Goal: Transaction & Acquisition: Purchase product/service

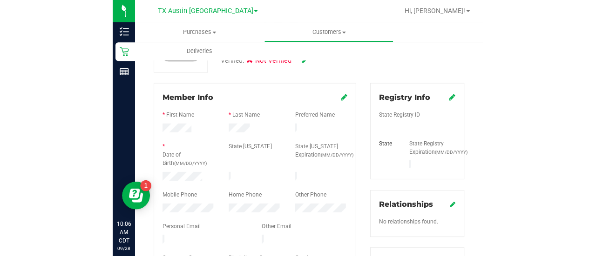
scroll to position [86, 0]
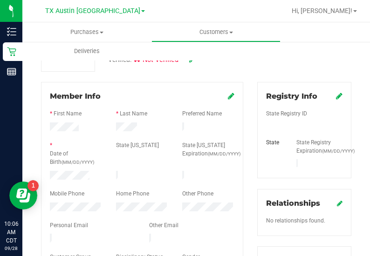
click at [72, 189] on label "Mobile Phone" at bounding box center [67, 193] width 34 height 8
click at [72, 165] on div "* Date of Birth (MM/DD/YYYY)" at bounding box center [76, 154] width 66 height 27
click at [70, 182] on div at bounding box center [142, 185] width 184 height 7
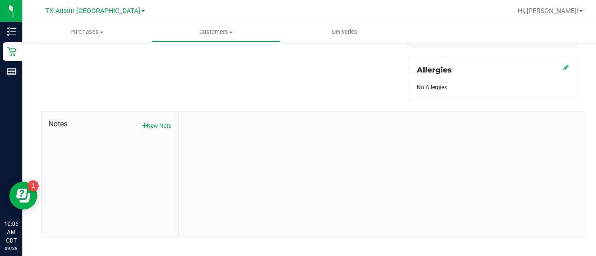
scroll to position [0, 0]
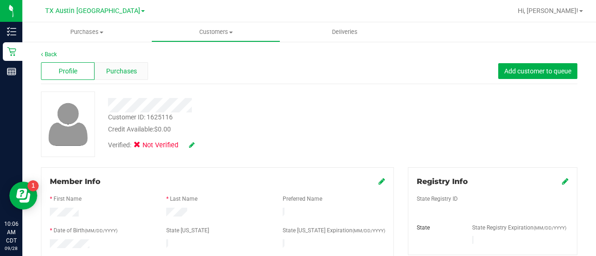
click at [120, 65] on div "Purchases" at bounding box center [121, 71] width 54 height 18
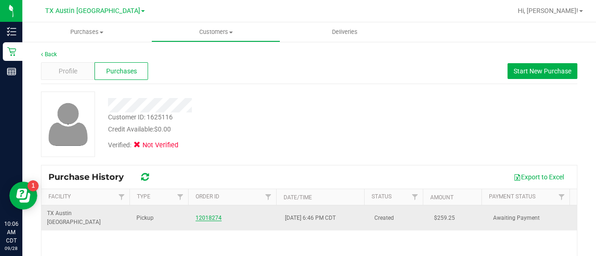
click at [204, 215] on link "12018274" at bounding box center [208, 218] width 26 height 7
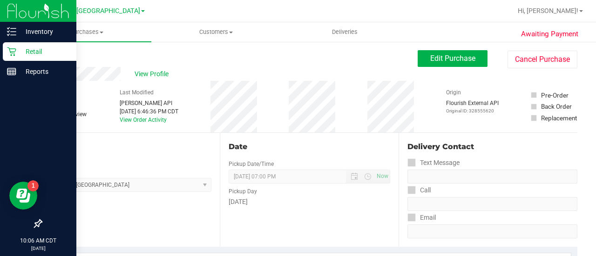
click at [10, 48] on icon at bounding box center [11, 51] width 9 height 9
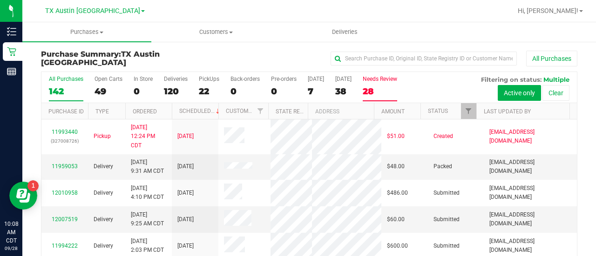
click at [373, 91] on div "28" at bounding box center [380, 91] width 34 height 11
click at [0, 0] on input "Needs Review 28" at bounding box center [0, 0] width 0 height 0
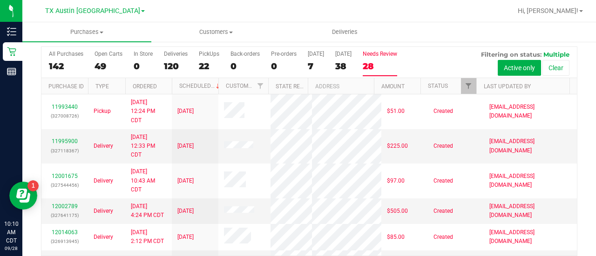
scroll to position [35, 0]
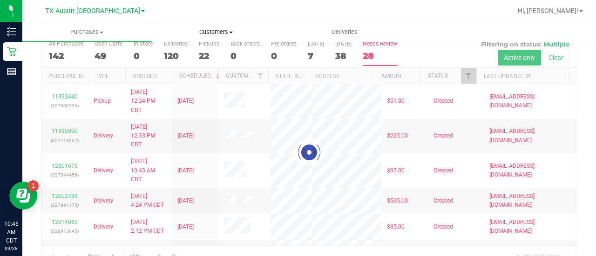
click at [218, 30] on span "Customers" at bounding box center [216, 32] width 128 height 8
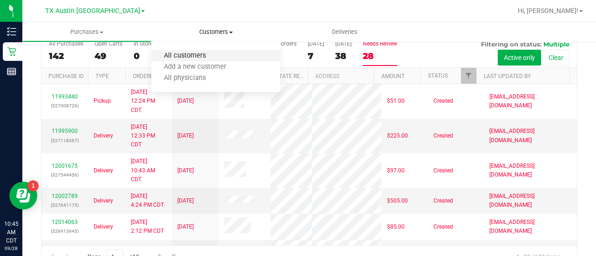
click at [211, 58] on span "All customers" at bounding box center [184, 56] width 67 height 8
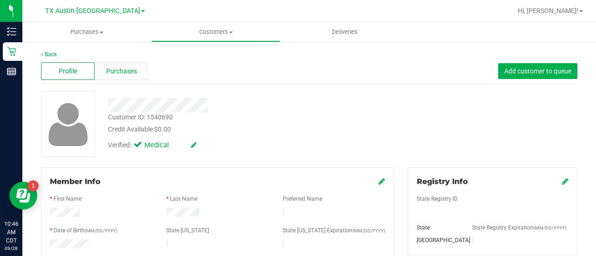
click at [122, 77] on div "Purchases" at bounding box center [121, 71] width 54 height 18
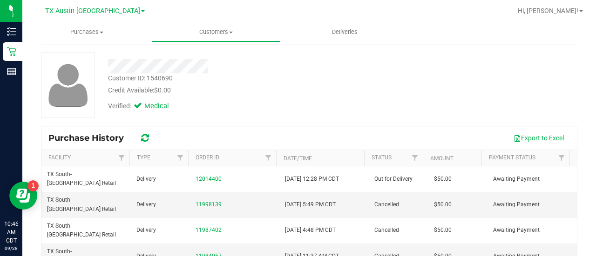
scroll to position [44, 0]
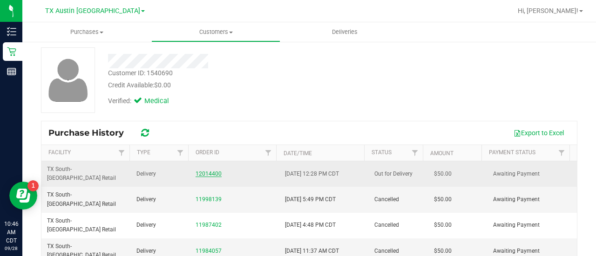
click at [208, 171] on link "12014400" at bounding box center [208, 174] width 26 height 7
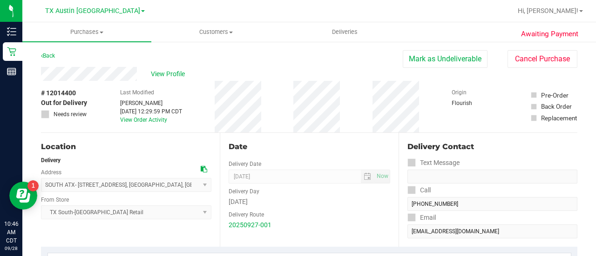
click at [182, 129] on div "Last Modified [PERSON_NAME] [DATE] 12:29:59 PM CDT View Order Activity" at bounding box center [151, 107] width 62 height 52
click at [169, 72] on span "View Profile" at bounding box center [169, 74] width 37 height 10
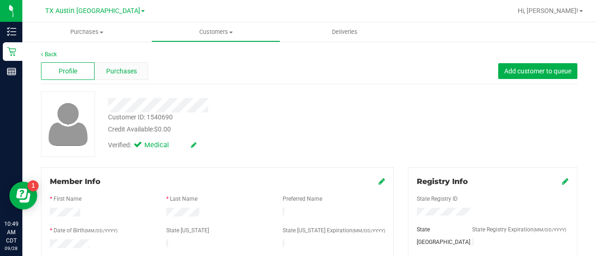
click at [134, 69] on span "Purchases" at bounding box center [121, 72] width 31 height 10
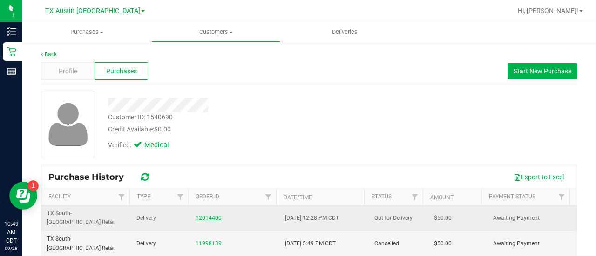
click at [202, 215] on link "12014400" at bounding box center [208, 218] width 26 height 7
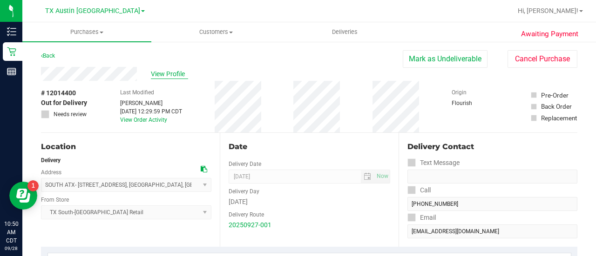
click at [166, 75] on span "View Profile" at bounding box center [169, 74] width 37 height 10
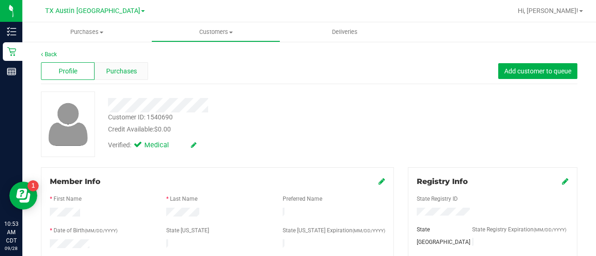
click at [139, 72] on div "Purchases" at bounding box center [121, 71] width 54 height 18
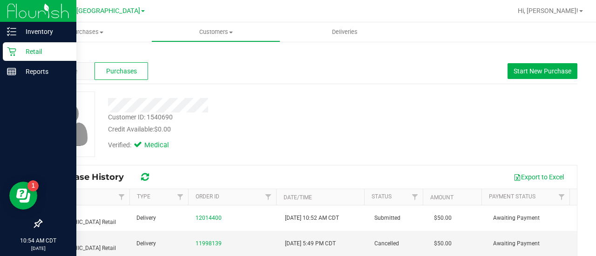
click at [12, 53] on icon at bounding box center [11, 51] width 9 height 9
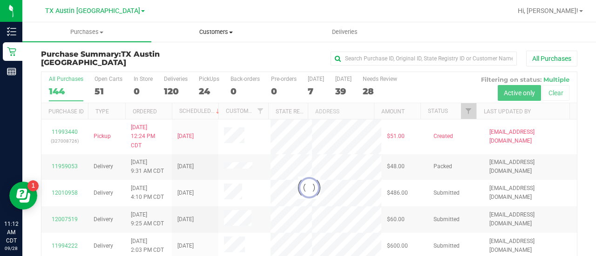
click at [203, 36] on span "Customers" at bounding box center [216, 32] width 128 height 8
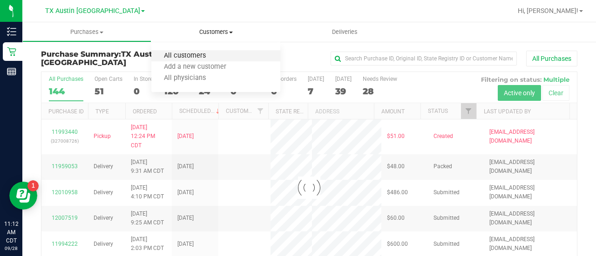
click at [182, 54] on span "All customers" at bounding box center [184, 56] width 67 height 8
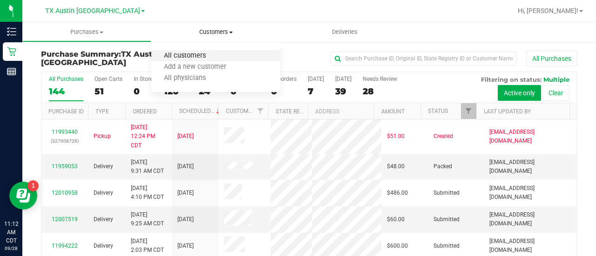
click at [208, 59] on span "All customers" at bounding box center [184, 56] width 67 height 8
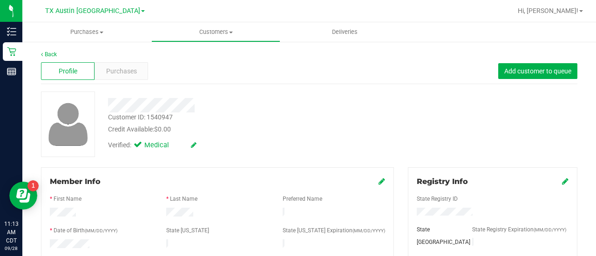
click at [132, 81] on div "Profile Purchases Add customer to queue" at bounding box center [309, 72] width 536 height 26
click at [131, 69] on span "Purchases" at bounding box center [121, 72] width 31 height 10
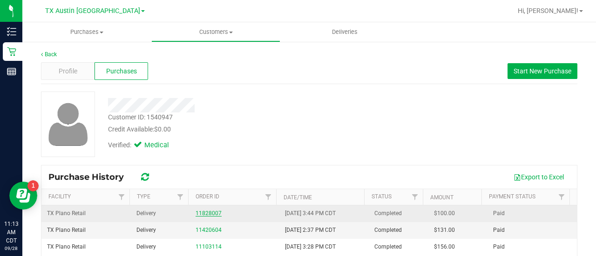
click at [210, 214] on link "11828007" at bounding box center [208, 213] width 26 height 7
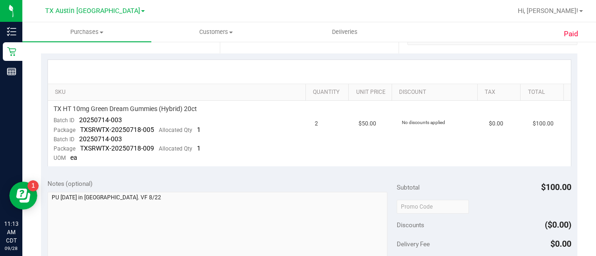
scroll to position [212, 0]
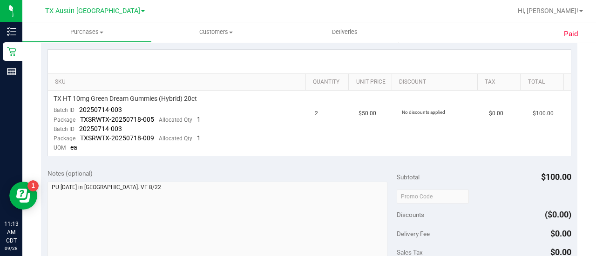
click at [215, 169] on div "Notes (optional)" at bounding box center [221, 173] width 349 height 9
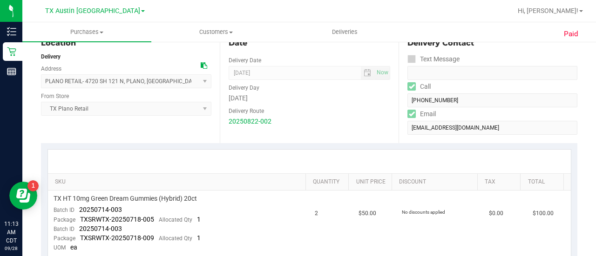
scroll to position [0, 0]
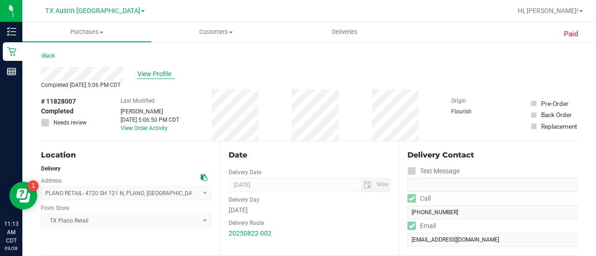
click at [163, 75] on span "View Profile" at bounding box center [155, 74] width 37 height 10
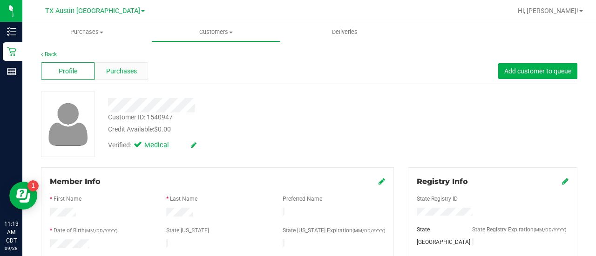
click at [127, 71] on span "Purchases" at bounding box center [121, 72] width 31 height 10
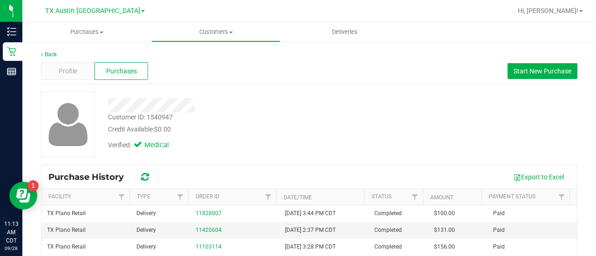
click at [394, 125] on div "Customer ID: 1540947 Credit Available: $0.00 Verified: Medical" at bounding box center [309, 125] width 550 height 66
click at [551, 74] on span "Start New Purchase" at bounding box center [542, 70] width 58 height 7
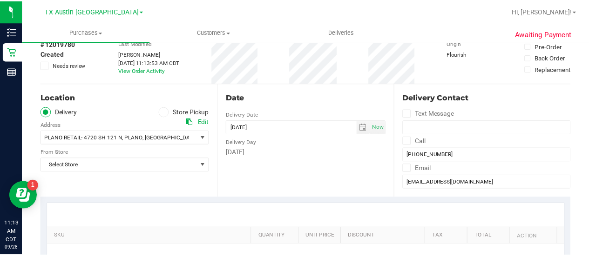
scroll to position [94, 0]
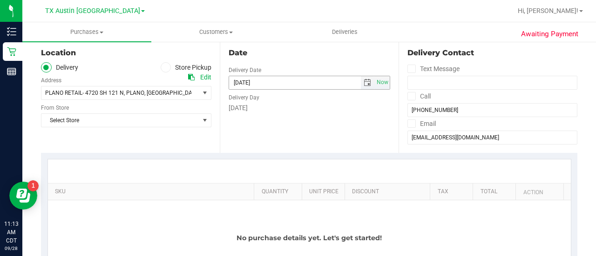
click at [363, 81] on span "select" at bounding box center [366, 82] width 7 height 7
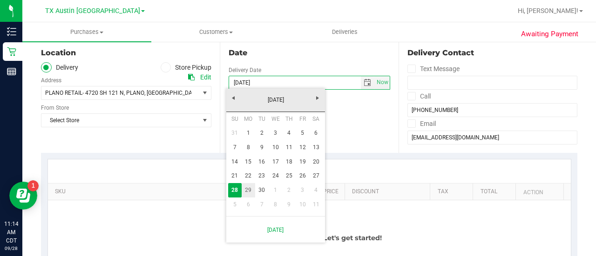
click at [254, 193] on link "29" at bounding box center [248, 190] width 13 height 14
type input "[DATE]"
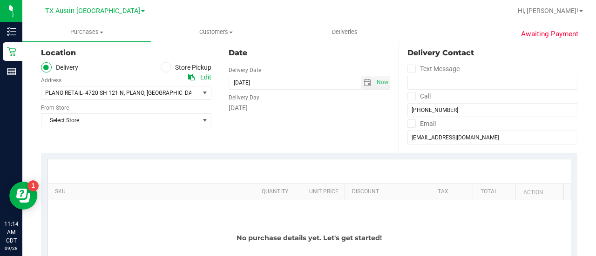
drag, startPoint x: 173, startPoint y: 154, endPoint x: 167, endPoint y: 128, distance: 26.9
click at [173, 154] on div "SKU Quantity Unit Price Discount Tax Total Action No purchase details yet. Let'…" at bounding box center [309, 229] width 536 height 153
click at [165, 121] on span "Select Store" at bounding box center [120, 120] width 158 height 13
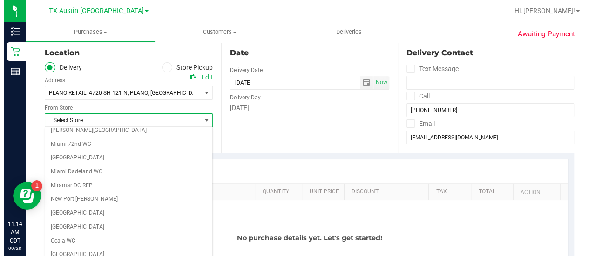
scroll to position [658, 0]
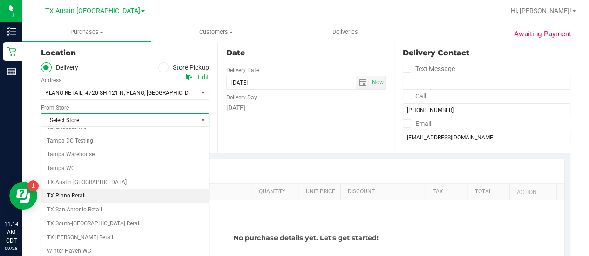
click at [92, 189] on li "TX Plano Retail" at bounding box center [124, 196] width 167 height 14
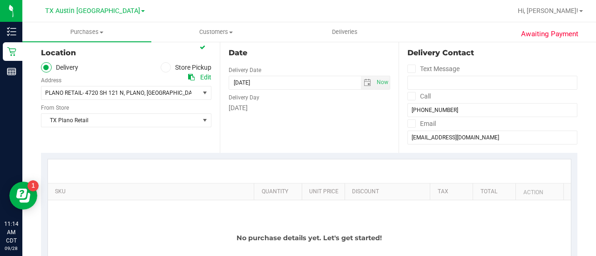
click at [277, 142] on div "Date Delivery Date [DATE] Now [DATE] 11:13 AM Now Delivery Day [DATE]" at bounding box center [309, 96] width 179 height 114
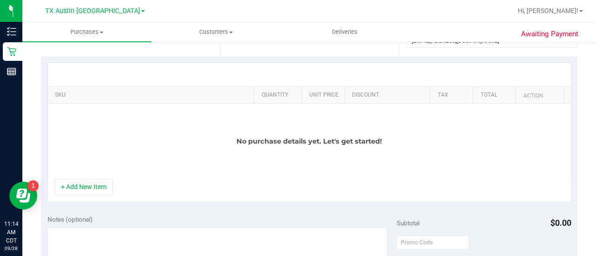
click at [88, 175] on div "No purchase details yet. Let's get started!" at bounding box center [309, 141] width 523 height 75
drag, startPoint x: 88, startPoint y: 178, endPoint x: 111, endPoint y: 132, distance: 51.2
click at [88, 179] on button "+ Add New Item" at bounding box center [84, 187] width 58 height 16
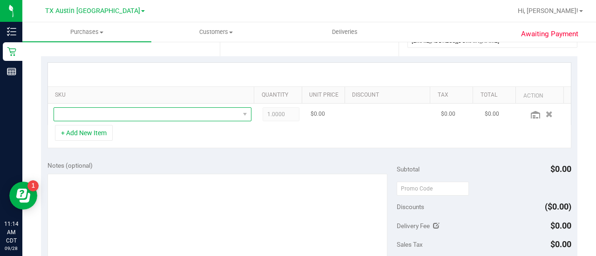
click at [120, 112] on span "NO DATA FOUND" at bounding box center [146, 114] width 185 height 13
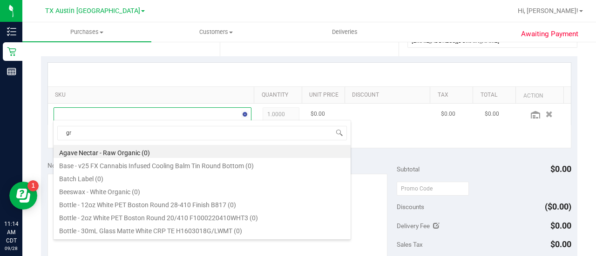
scroll to position [13, 188]
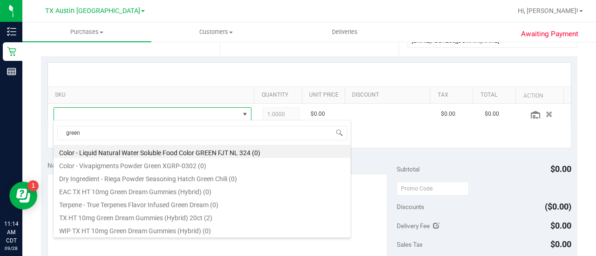
type input "green"
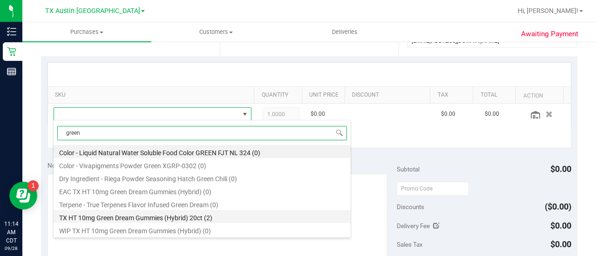
click at [141, 218] on li "TX HT 10mg Green Dream Gummies (Hybrid) 20ct (2)" at bounding box center [202, 216] width 297 height 13
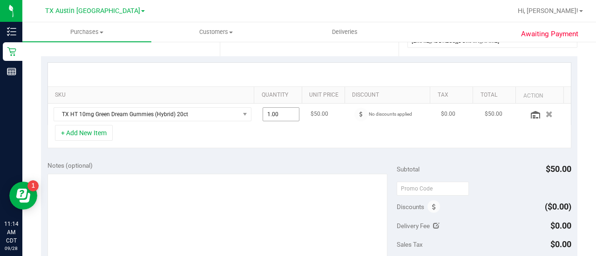
click at [272, 117] on span "1.00 1" at bounding box center [280, 115] width 37 height 14
type input "2"
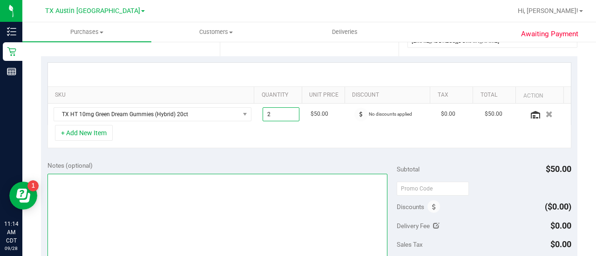
type input "2.00"
click at [257, 196] on textarea at bounding box center [217, 218] width 340 height 89
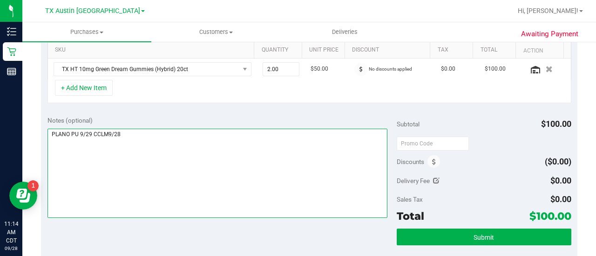
scroll to position [235, 0]
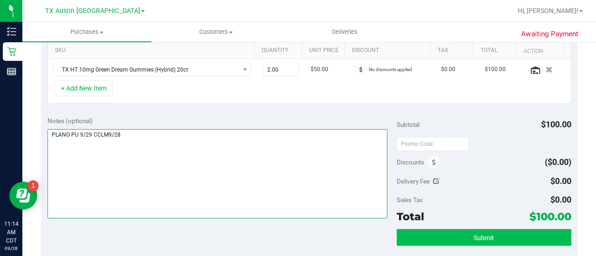
type textarea "PLANO PU 9/29 CCLM9/28"
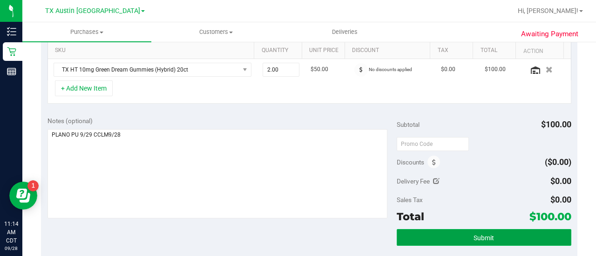
click at [431, 229] on button "Submit" at bounding box center [484, 237] width 175 height 17
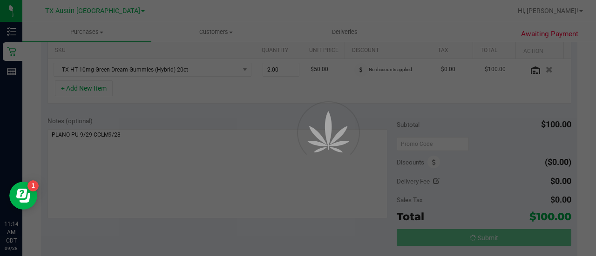
drag, startPoint x: 595, startPoint y: 125, endPoint x: 595, endPoint y: 93, distance: 32.1
click at [595, 93] on div at bounding box center [298, 128] width 596 height 256
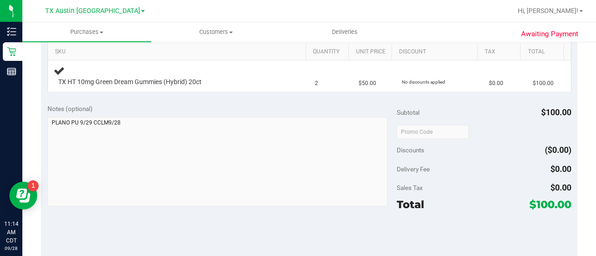
scroll to position [265, 0]
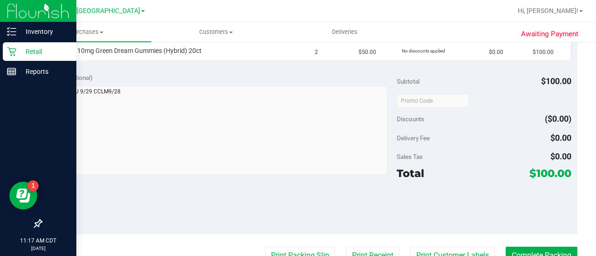
click at [16, 50] on icon at bounding box center [11, 51] width 9 height 9
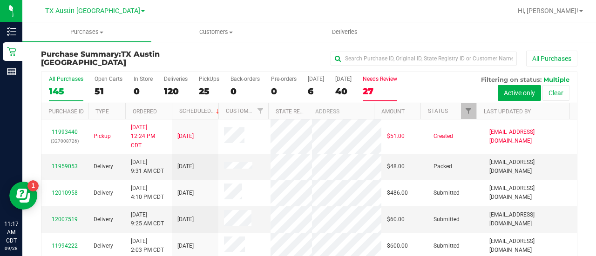
click at [371, 92] on div "27" at bounding box center [380, 91] width 34 height 11
click at [0, 0] on input "Needs Review 27" at bounding box center [0, 0] width 0 height 0
